Goal: Transaction & Acquisition: Subscribe to service/newsletter

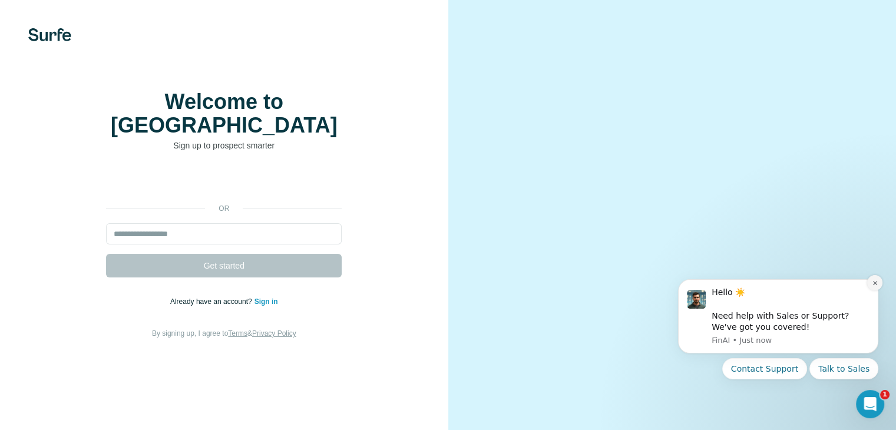
click at [877, 287] on button "Dismiss notification" at bounding box center [875, 282] width 15 height 15
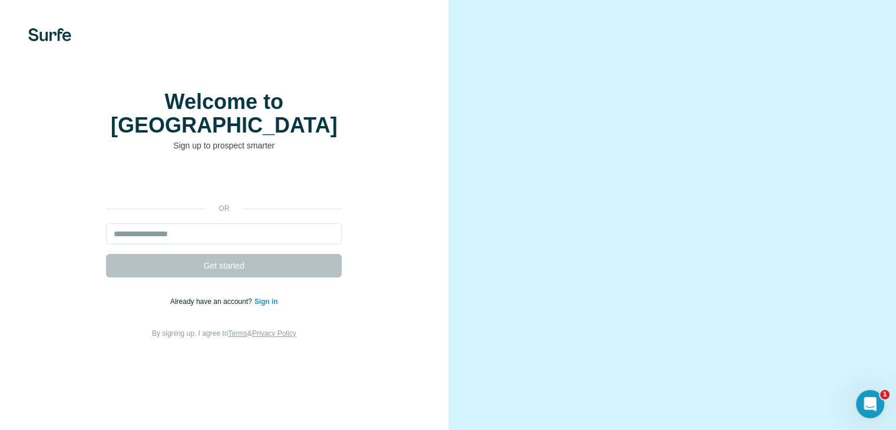
click at [222, 278] on form "Get started" at bounding box center [224, 250] width 236 height 54
click at [251, 278] on form "Get started" at bounding box center [224, 250] width 236 height 54
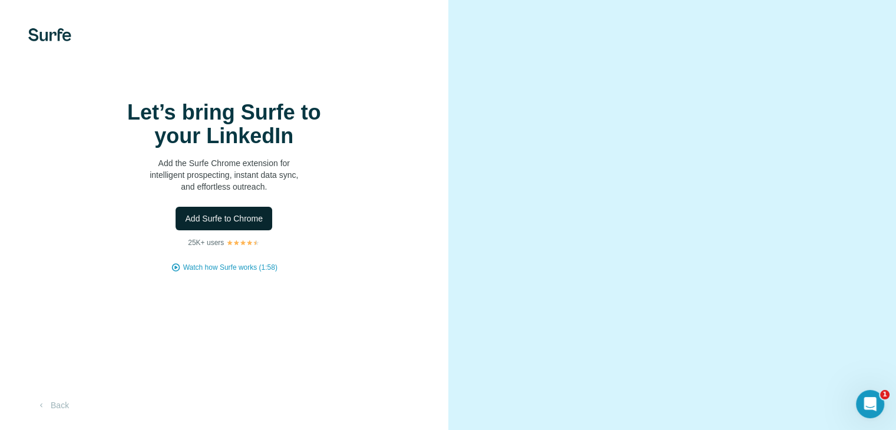
click at [233, 225] on span "Add Surfe to Chrome" at bounding box center [224, 219] width 78 height 12
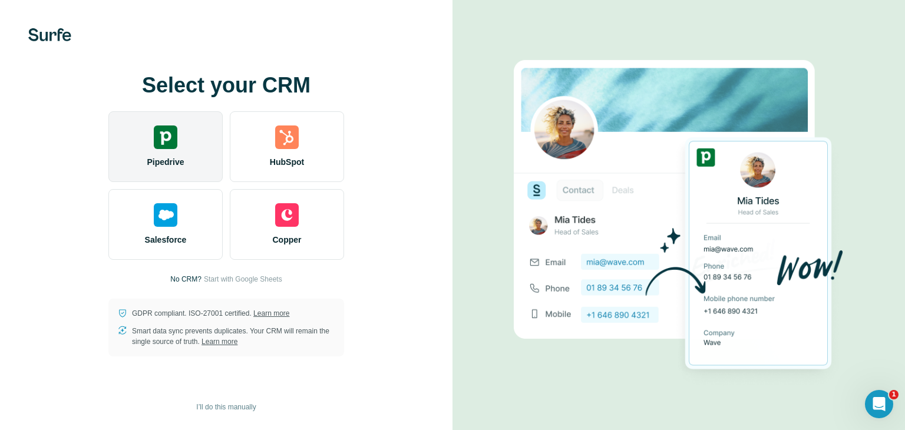
click at [184, 149] on div "Pipedrive" at bounding box center [165, 146] width 114 height 71
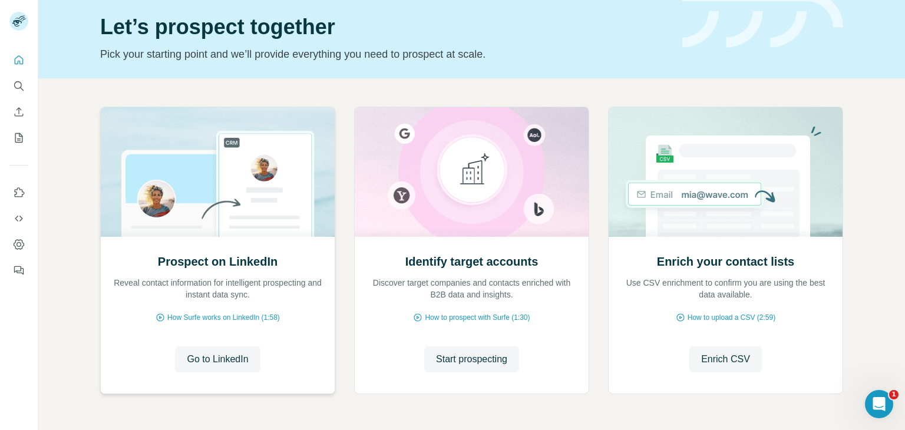
scroll to position [79, 0]
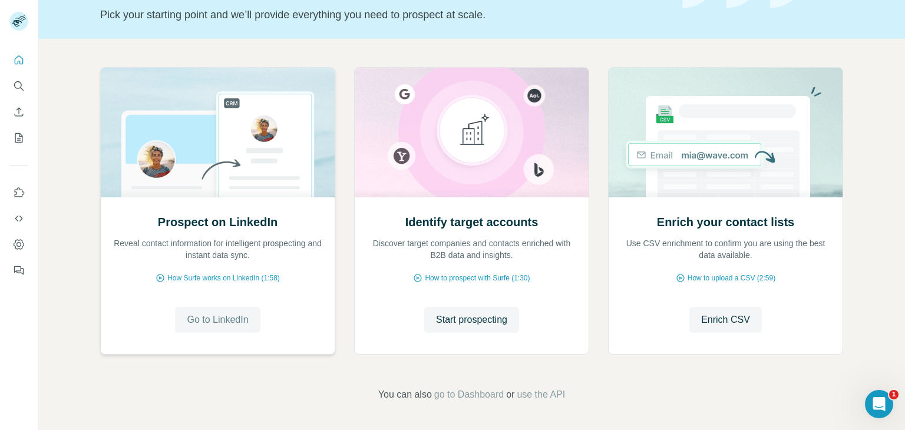
click at [215, 322] on span "Go to LinkedIn" at bounding box center [217, 320] width 61 height 14
